Goal: Use online tool/utility: Utilize a website feature to perform a specific function

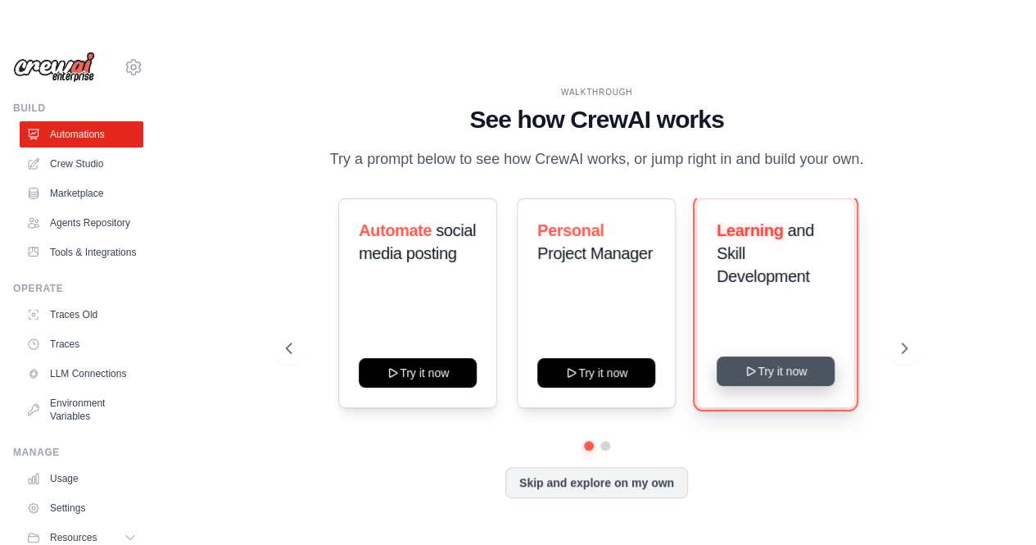
click at [792, 369] on button "Try it now" at bounding box center [775, 370] width 118 height 29
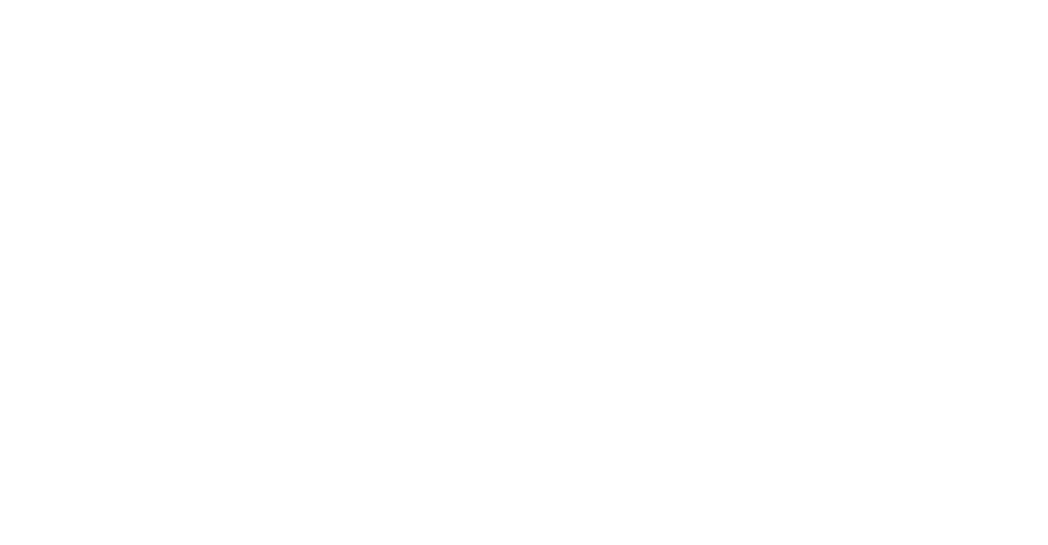
click at [902, 0] on html at bounding box center [524, 0] width 1048 height 0
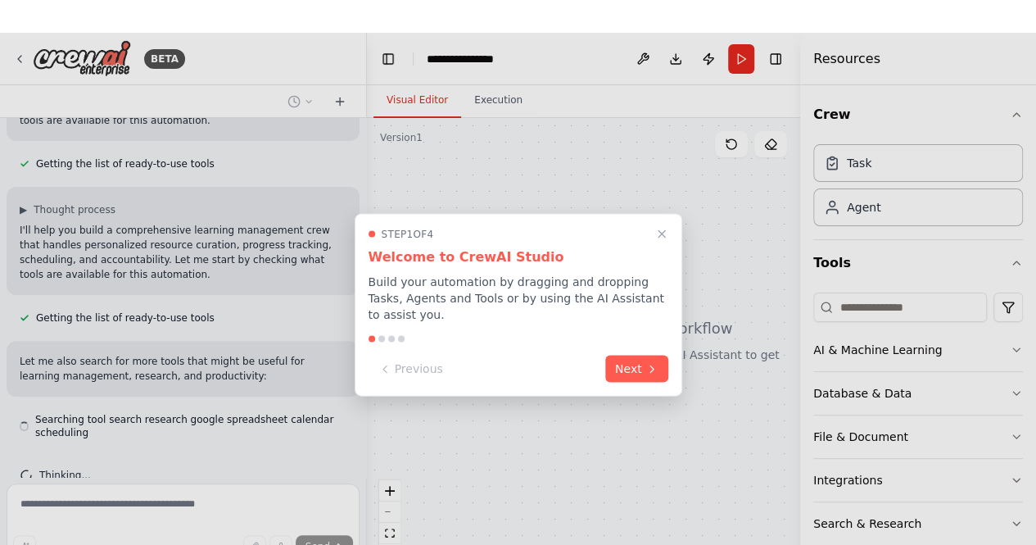
scroll to position [211, 0]
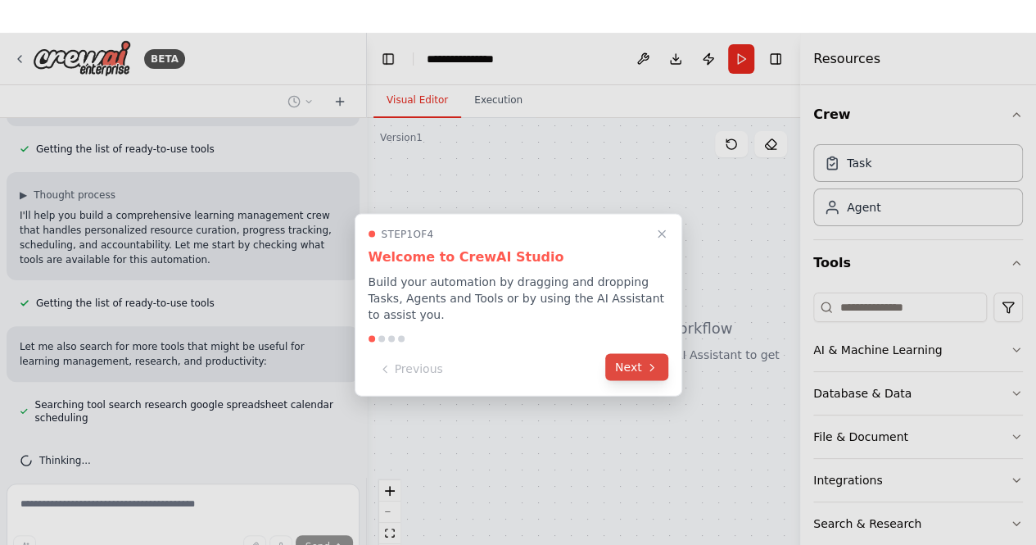
click at [644, 367] on button "Next" at bounding box center [636, 367] width 63 height 27
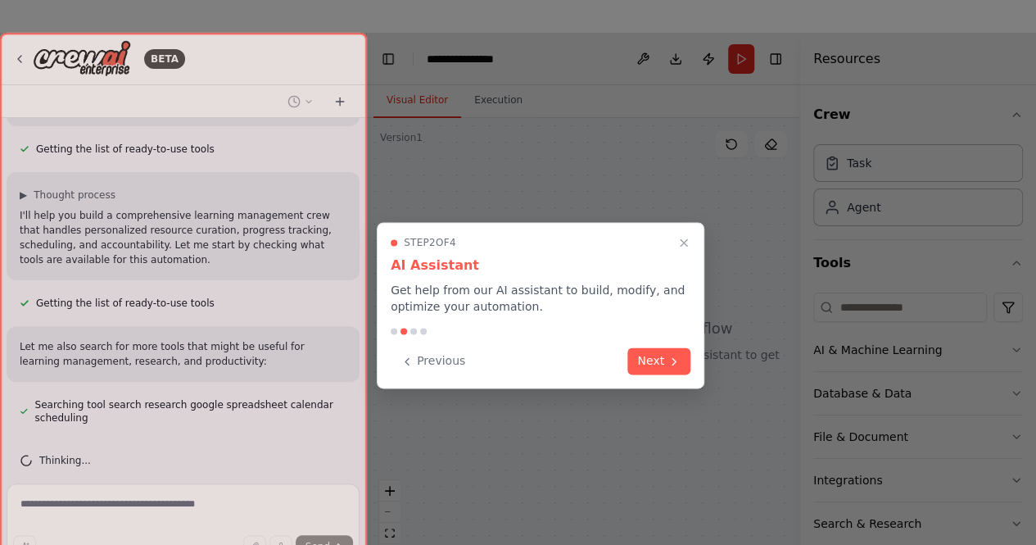
click at [644, 367] on button "Next" at bounding box center [658, 360] width 63 height 27
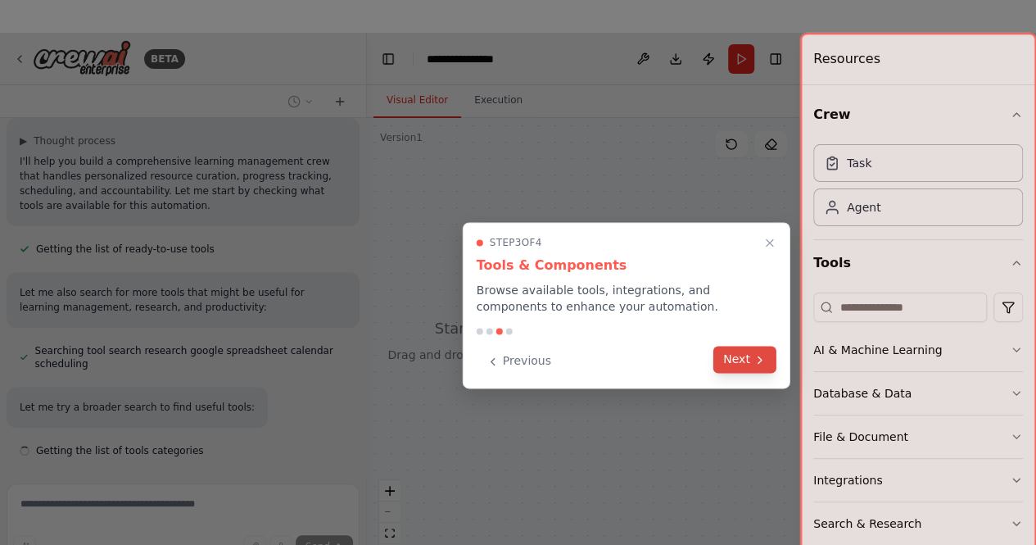
scroll to position [298, 0]
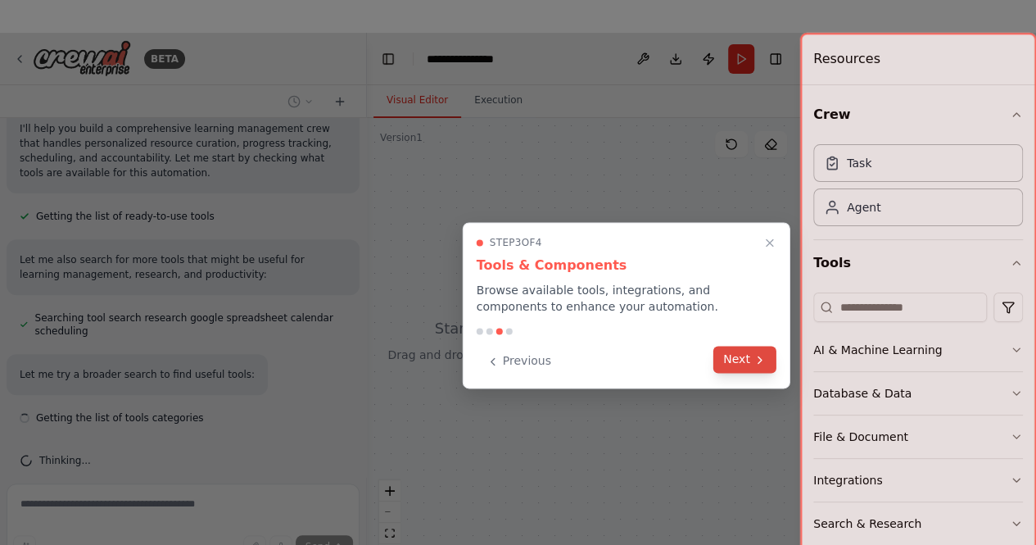
click at [743, 363] on button "Next" at bounding box center [744, 359] width 63 height 27
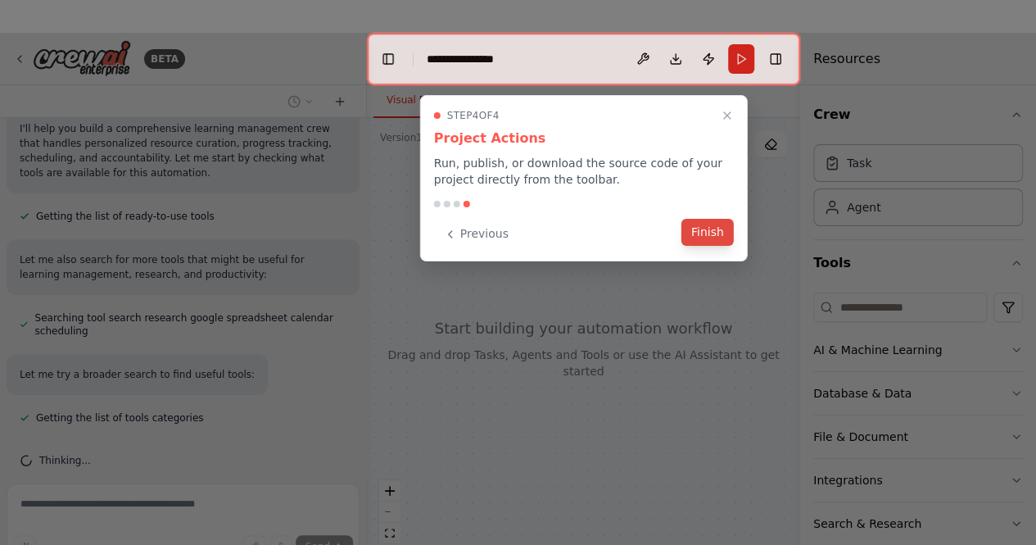
click at [693, 231] on button "Finish" at bounding box center [707, 232] width 52 height 27
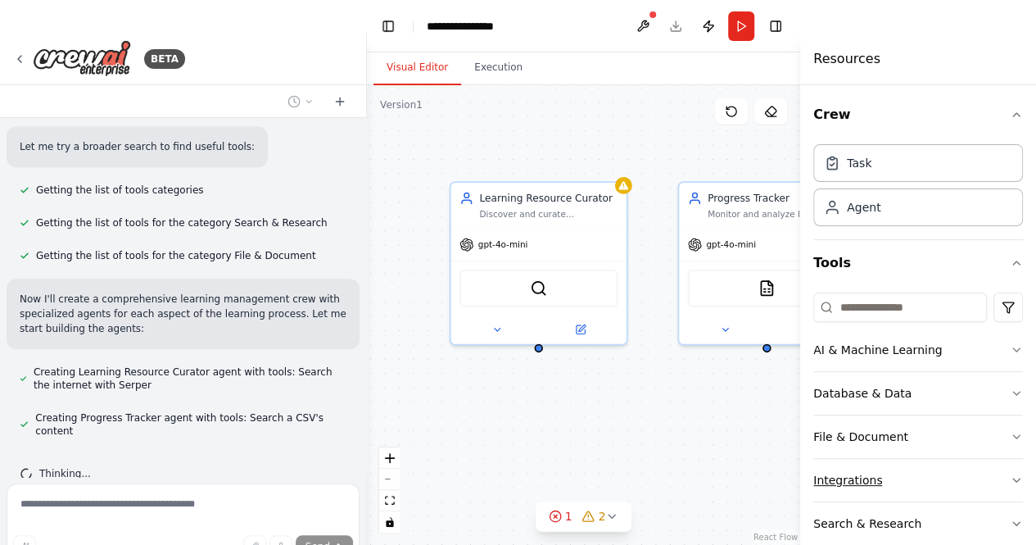
scroll to position [572, 0]
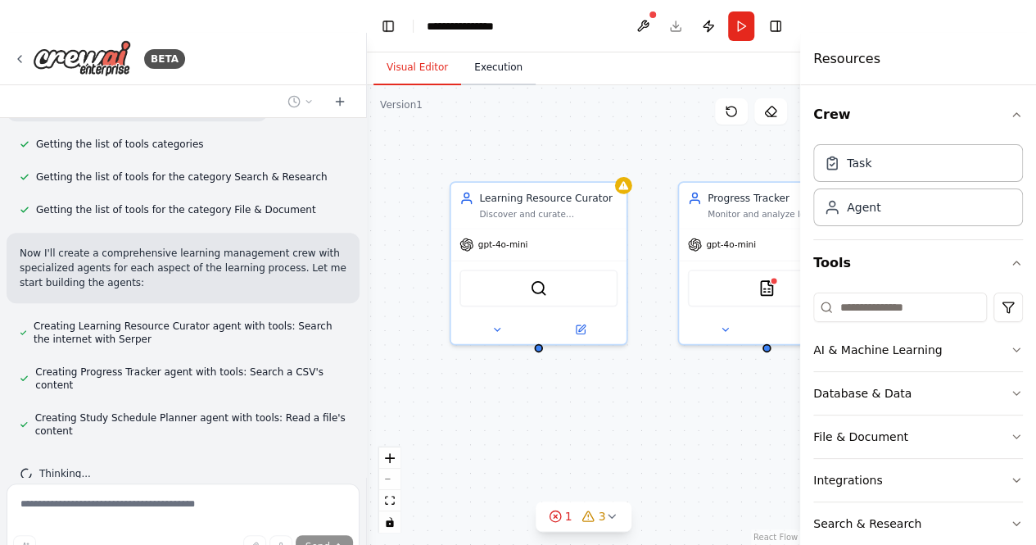
click at [499, 69] on button "Execution" at bounding box center [498, 68] width 75 height 34
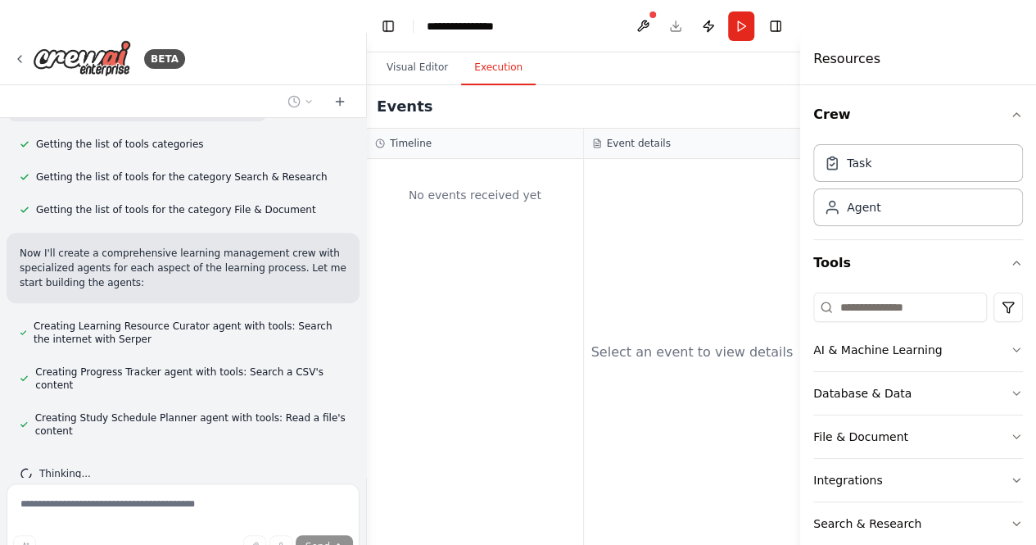
scroll to position [617, 0]
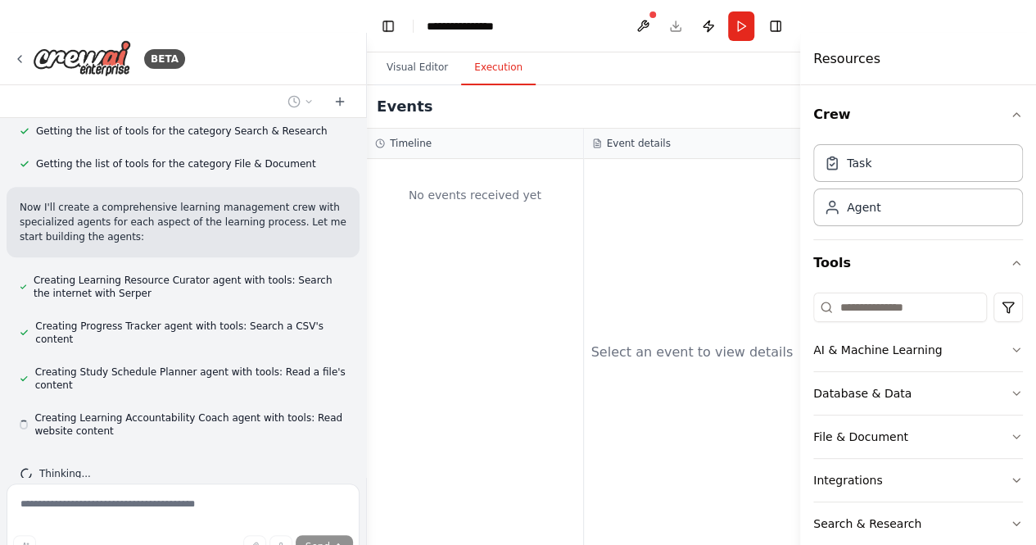
click at [382, 49] on header "**********" at bounding box center [583, 26] width 433 height 52
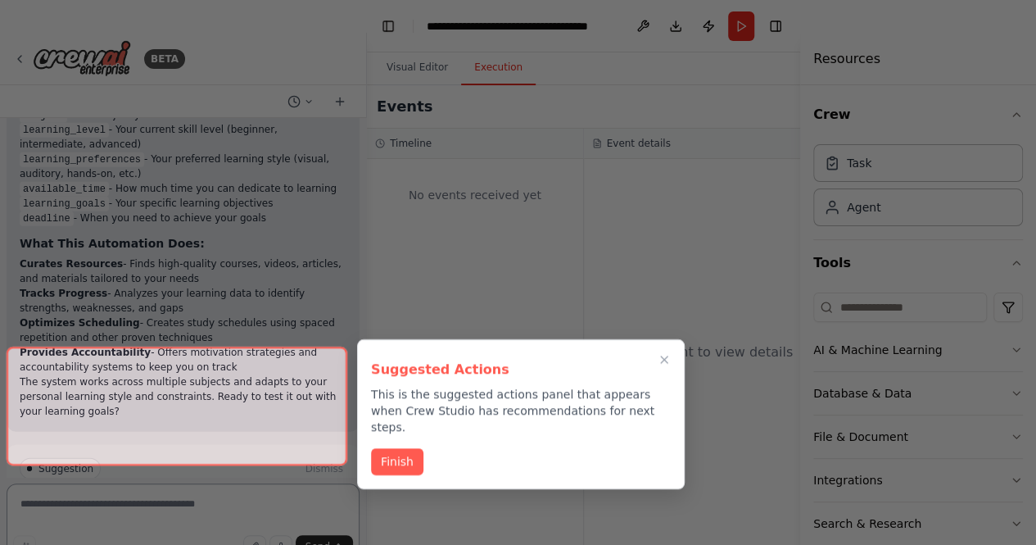
scroll to position [2004, 0]
